Goal: Transaction & Acquisition: Purchase product/service

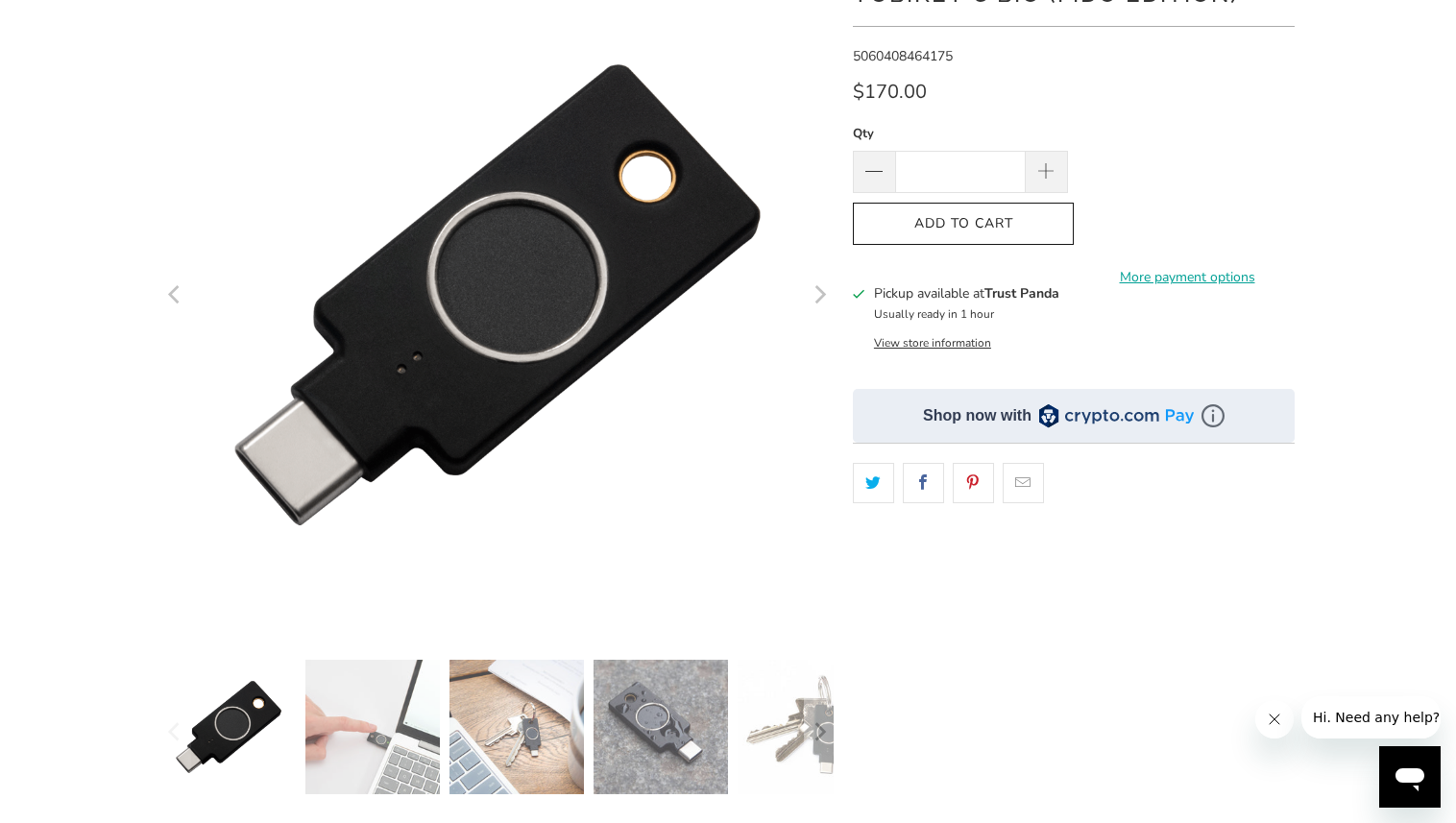
scroll to position [194, 0]
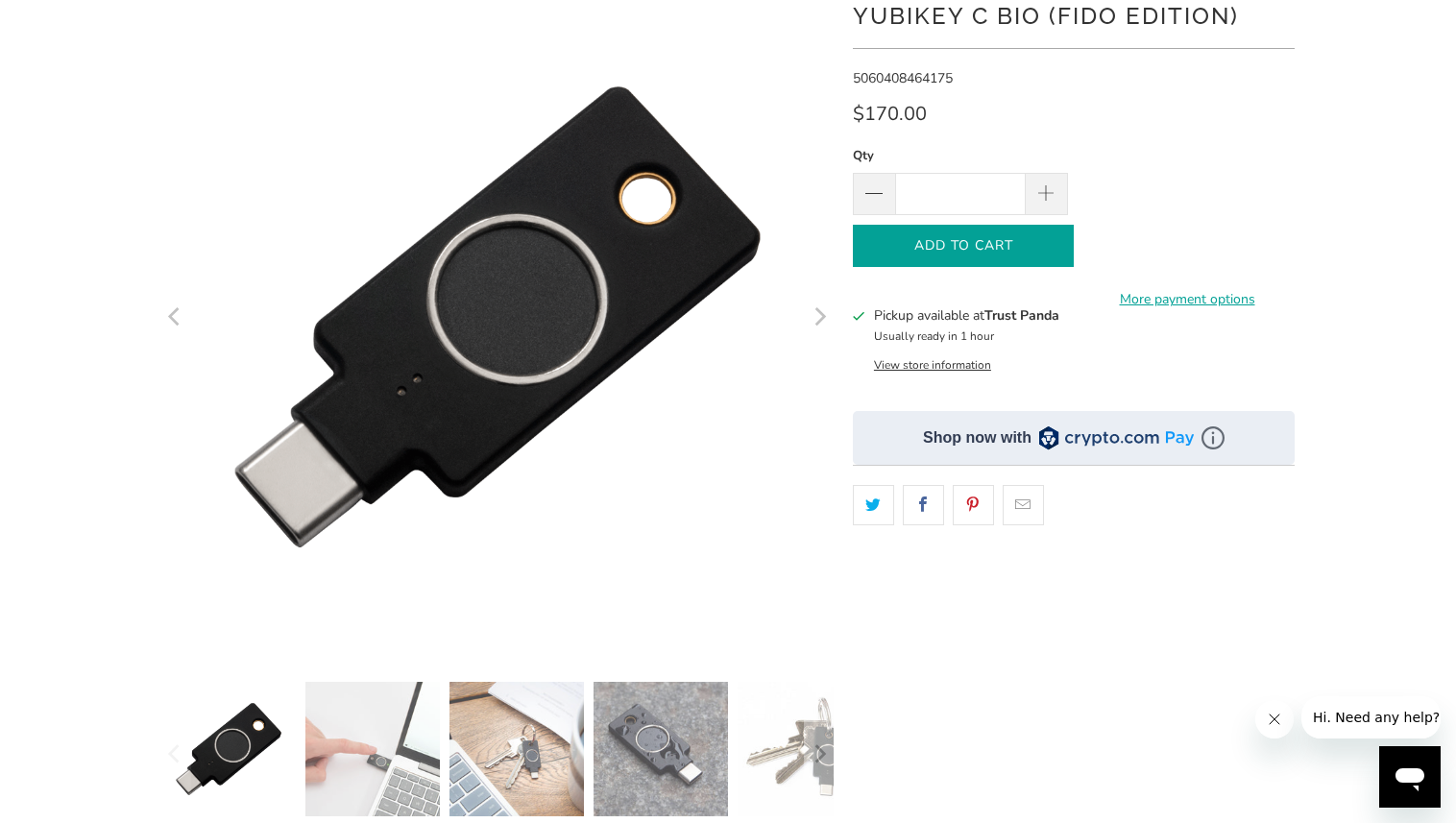
click at [929, 245] on span "Add to Cart" at bounding box center [962, 246] width 180 height 17
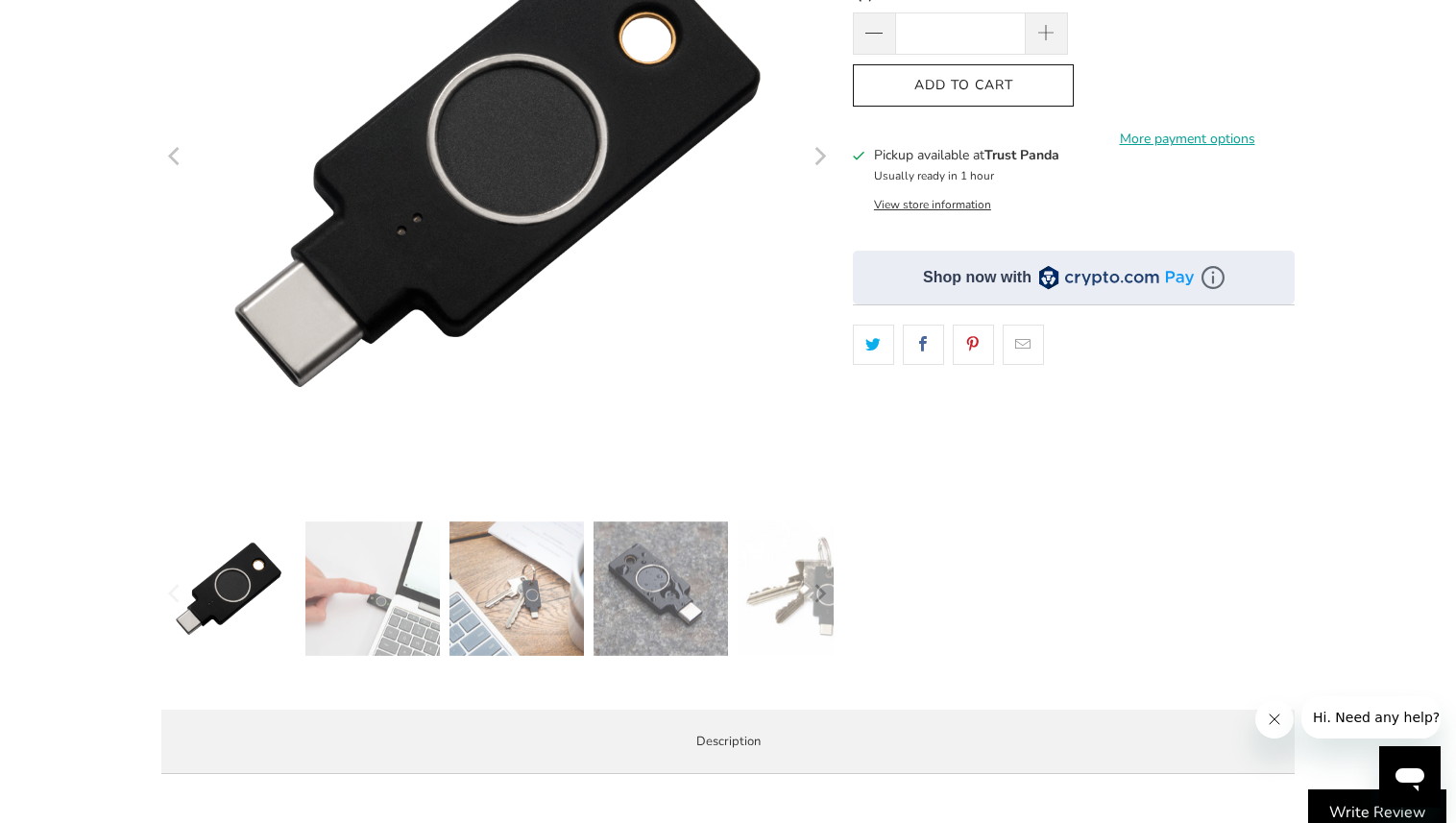
scroll to position [0, 0]
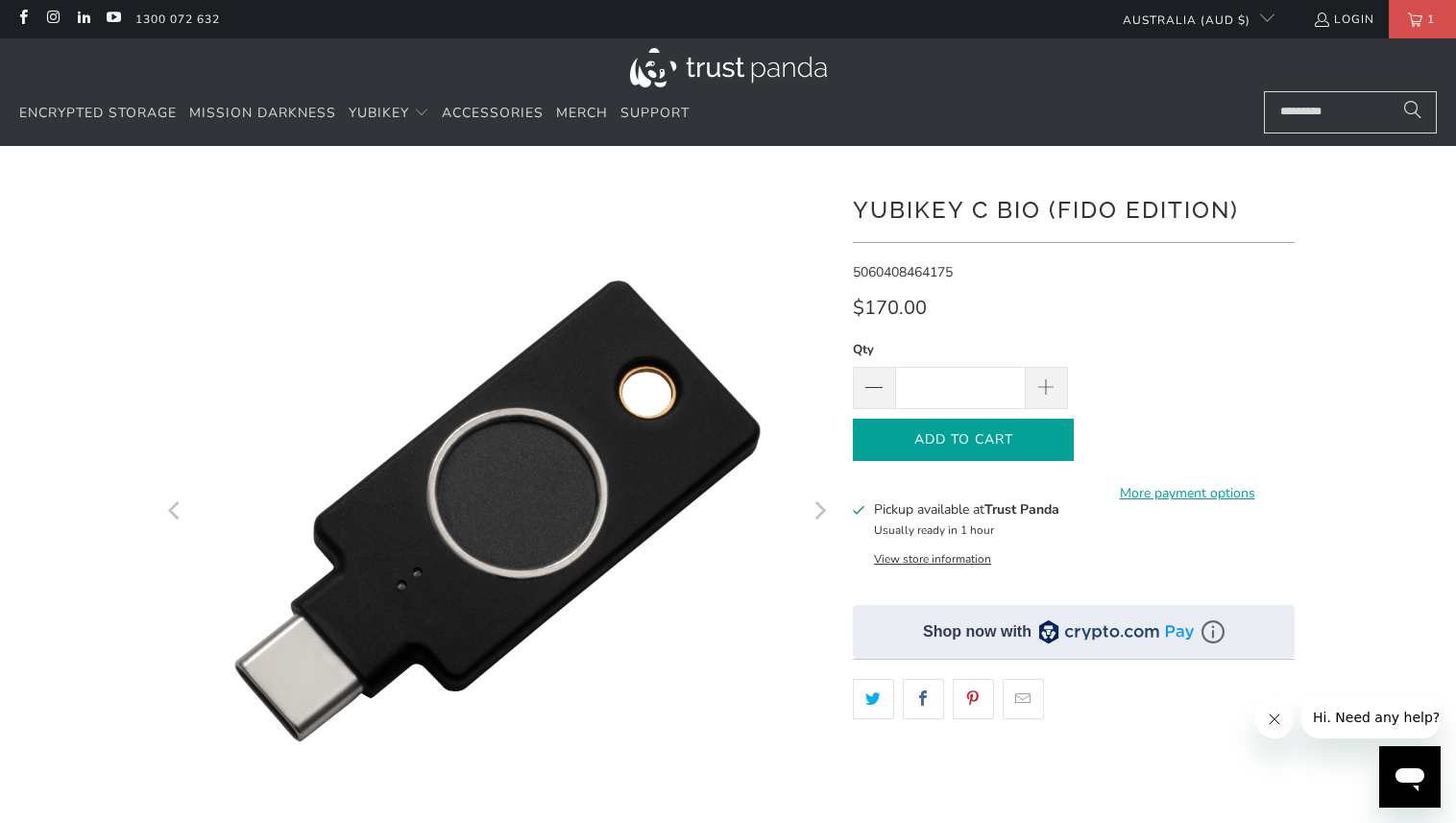
click at [983, 447] on span "Add to Cart" at bounding box center [962, 440] width 180 height 17
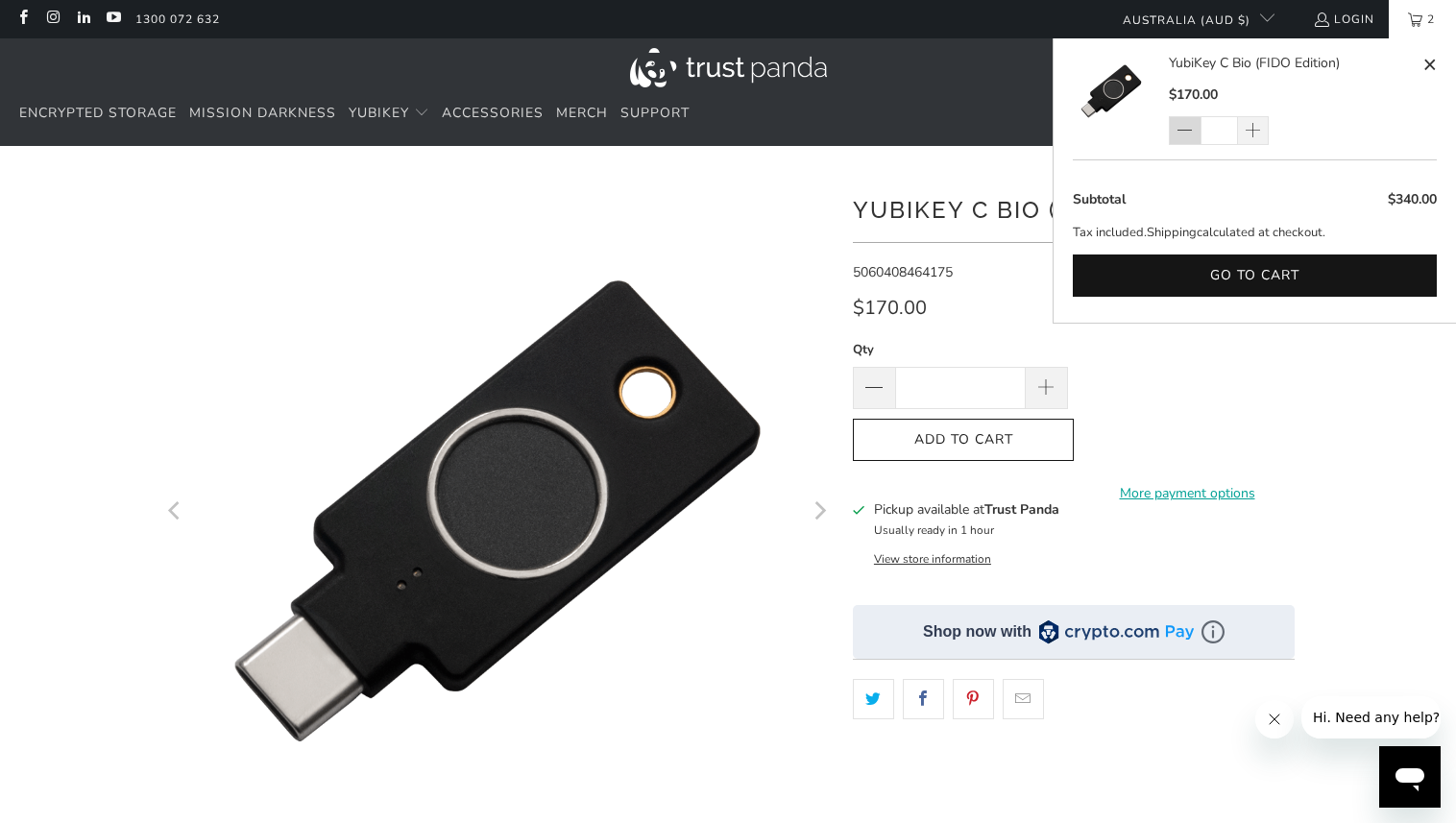
click at [1185, 135] on span at bounding box center [1183, 131] width 17 height 19
type input "*"
click at [1207, 299] on ul "$340.00 Subtotal Tax included. Shipping calculated at checkout. Go to cart" at bounding box center [1254, 248] width 402 height 148
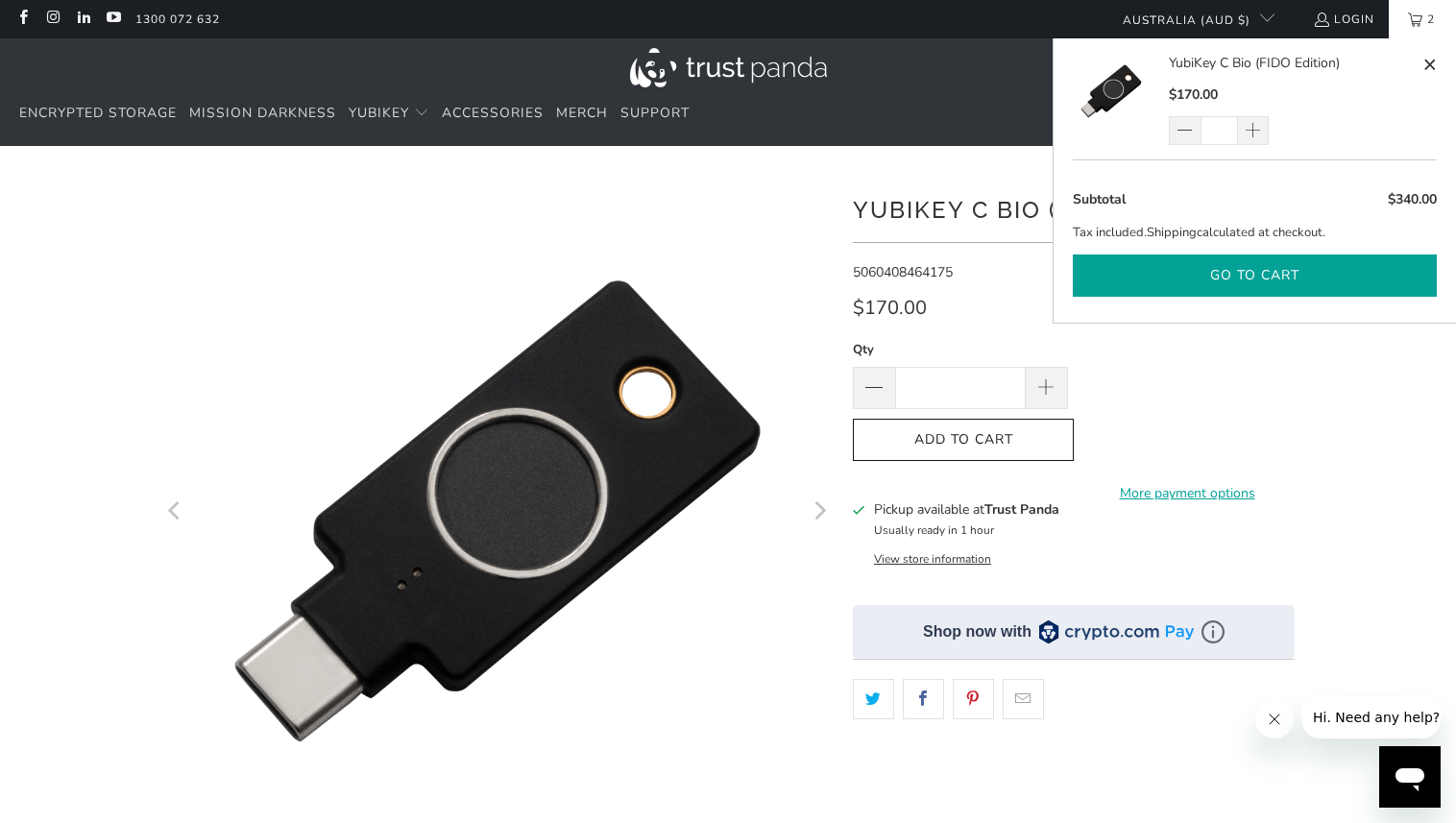
click at [1208, 281] on button "Go to cart" at bounding box center [1254, 276] width 364 height 43
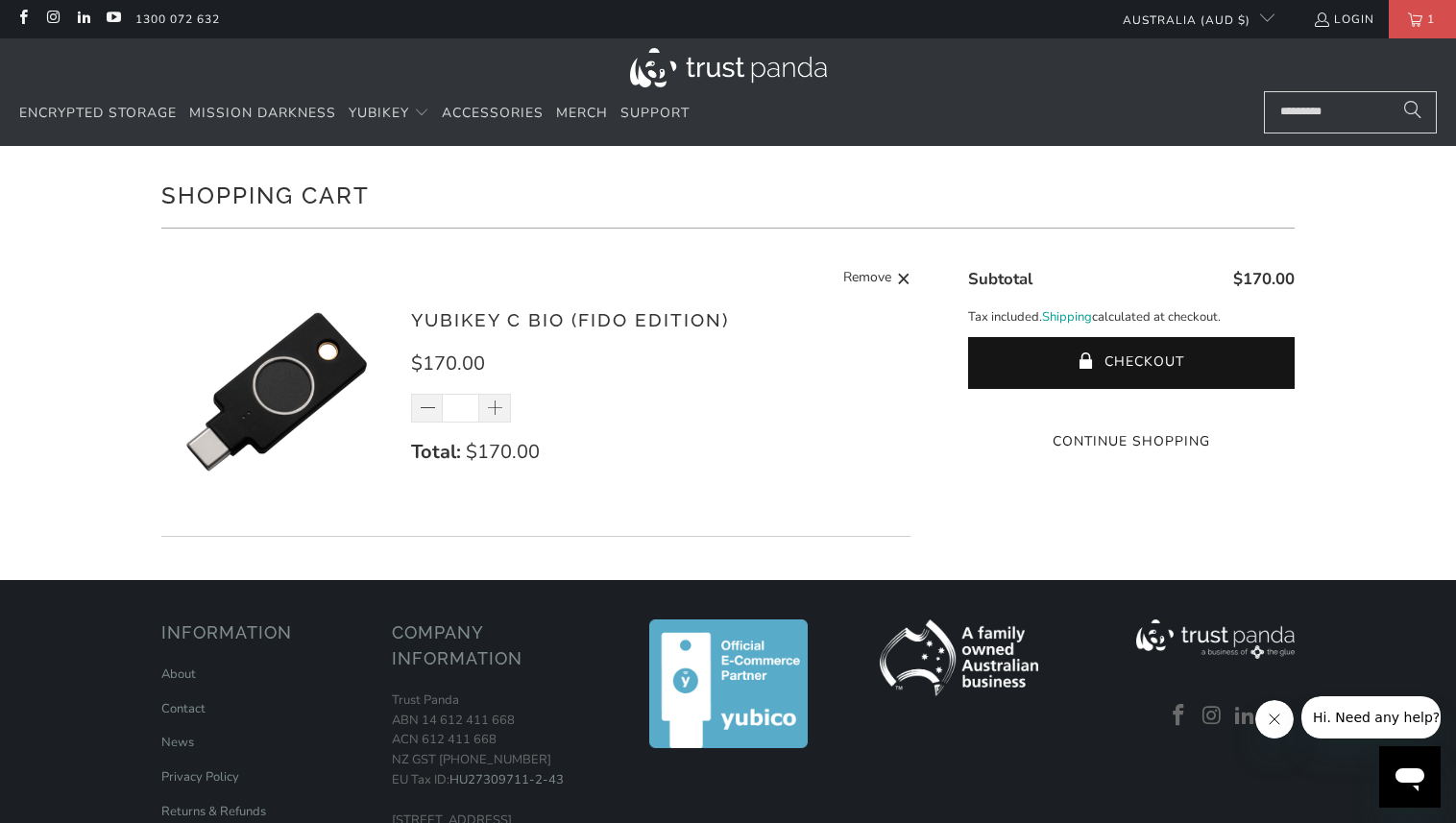
click at [1132, 414] on shopify-google-pay-button at bounding box center [1134, 404] width 4 height 19
